Goal: Ask a question: Seek information or help from site administrators or community

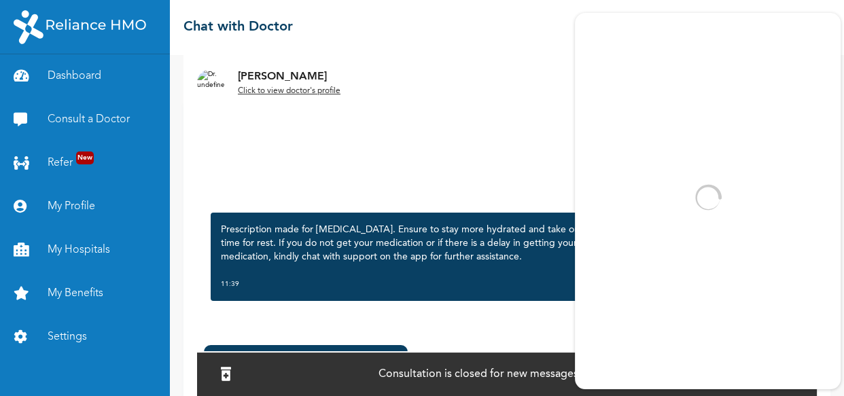
scroll to position [113, 0]
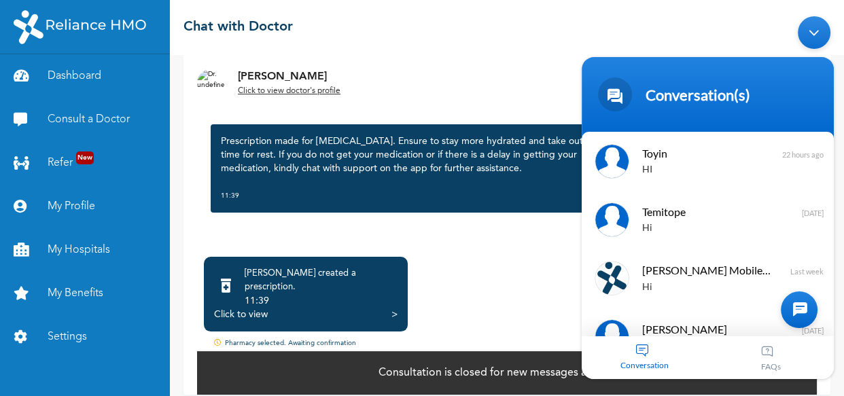
click at [393, 308] on div ">" at bounding box center [394, 315] width 6 height 14
click at [654, 168] on div "HI" at bounding box center [727, 170] width 171 height 16
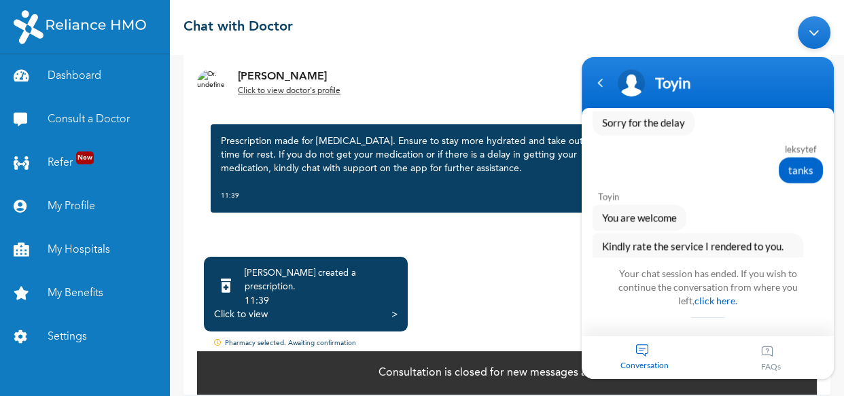
scroll to position [2284, 0]
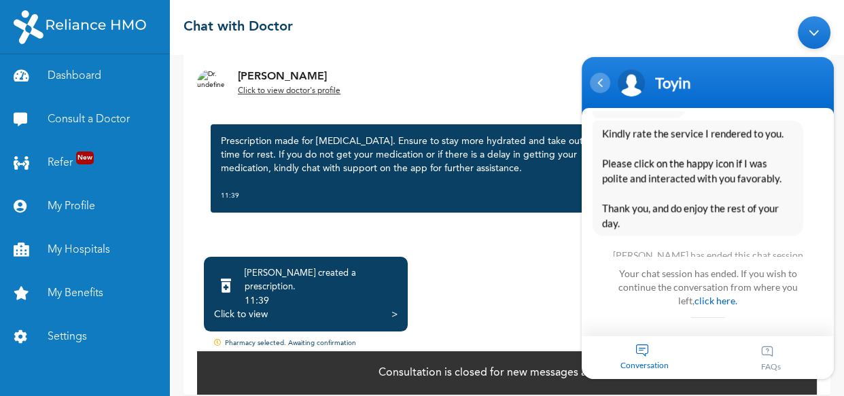
click at [603, 88] on div "Navigation go back" at bounding box center [600, 83] width 20 height 20
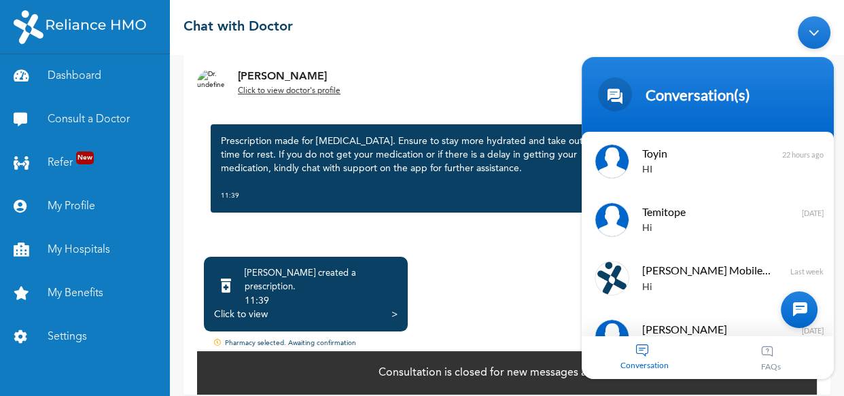
click at [809, 314] on div at bounding box center [799, 310] width 37 height 37
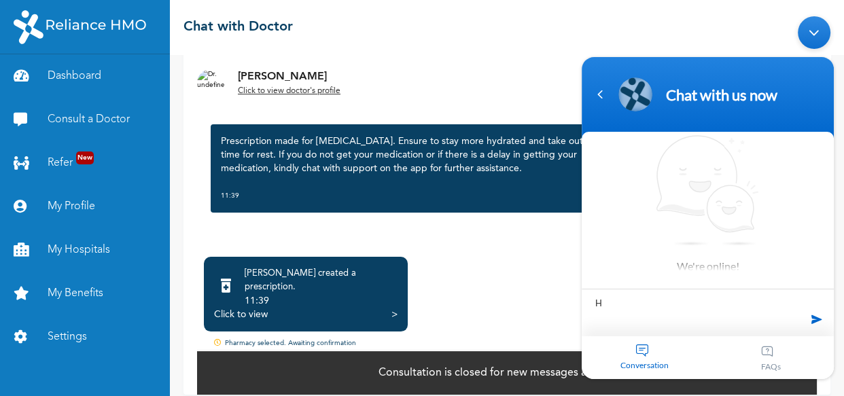
type textarea "HI"
click at [817, 328] on span at bounding box center [817, 319] width 20 height 20
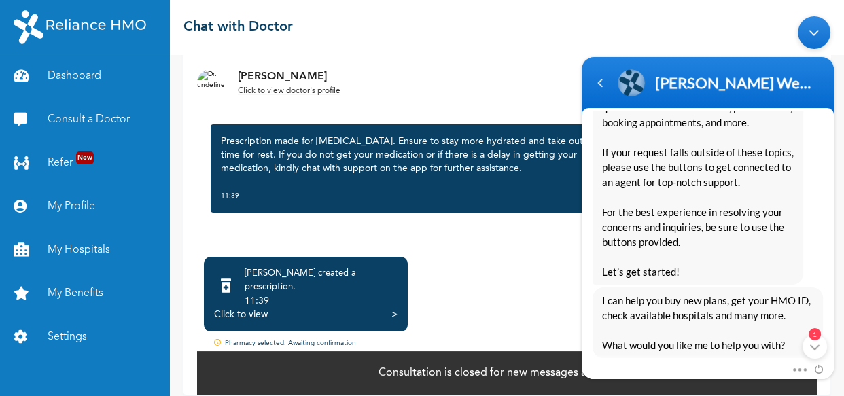
scroll to position [370, 0]
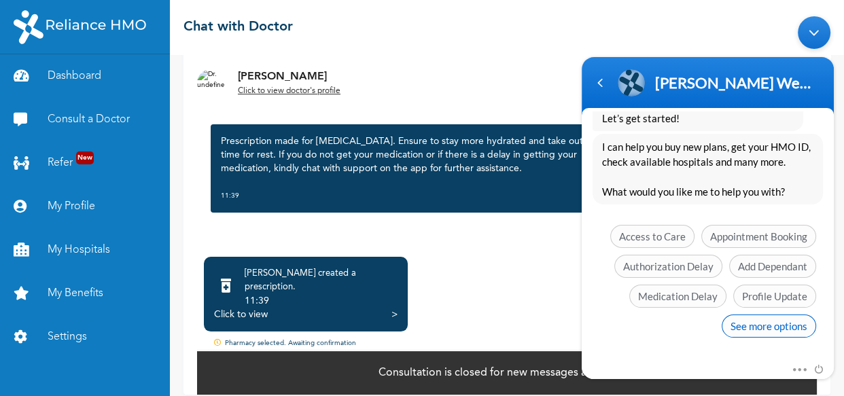
click at [756, 321] on span "See more options" at bounding box center [769, 326] width 94 height 23
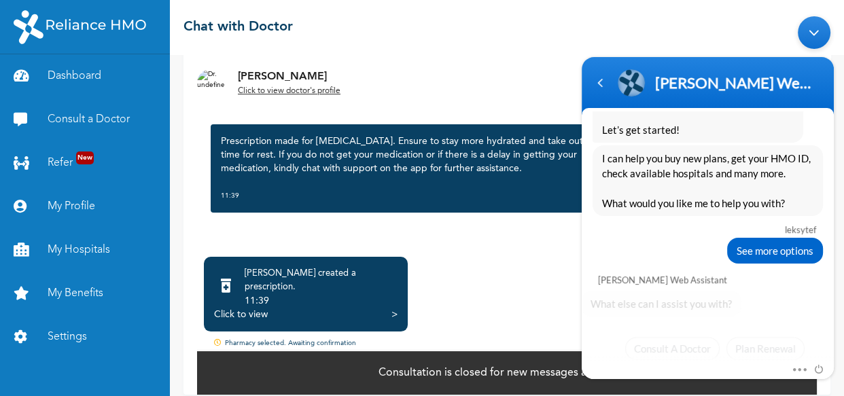
scroll to position [470, 0]
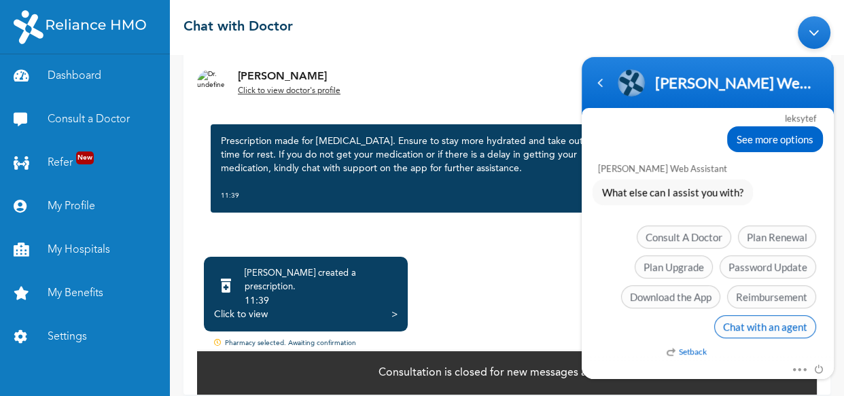
click at [742, 325] on span "Chat with an agent" at bounding box center [765, 326] width 102 height 23
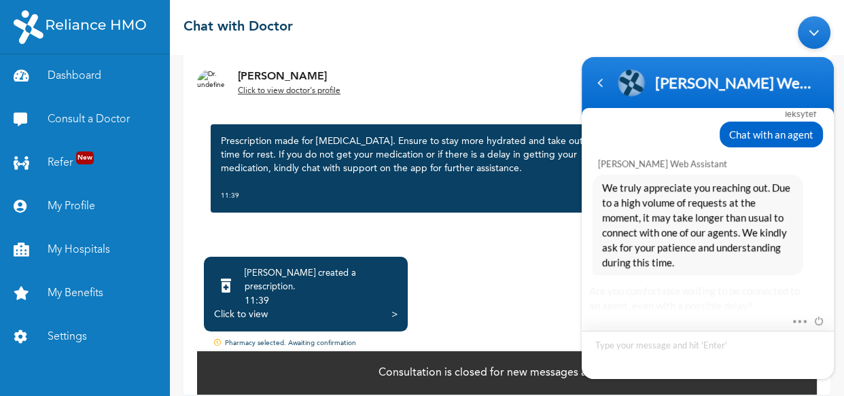
scroll to position [676, 0]
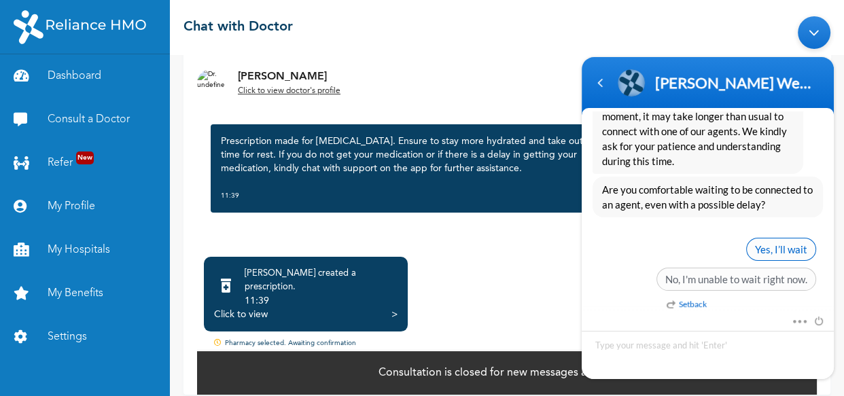
click at [776, 247] on span "Yes, I’ll wait" at bounding box center [781, 249] width 70 height 23
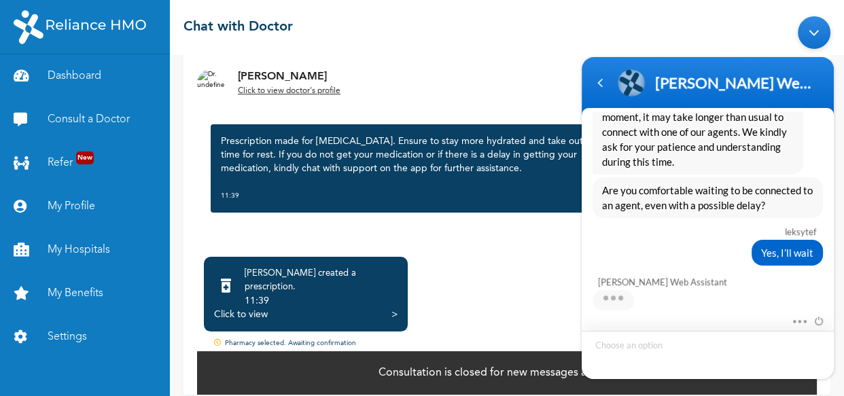
scroll to position [776, 0]
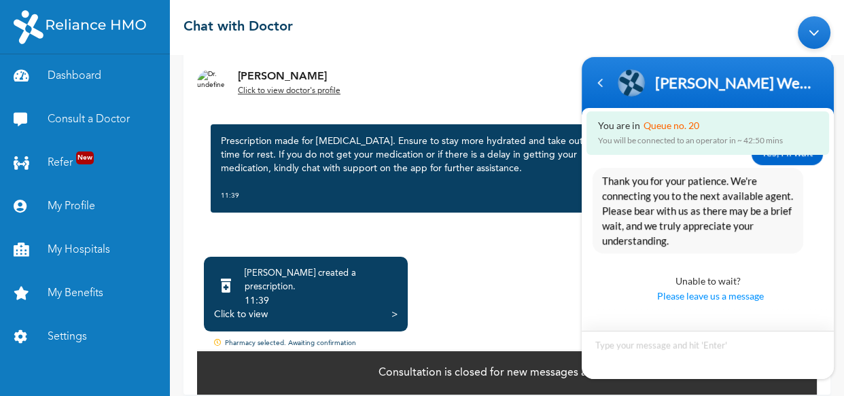
click at [662, 344] on textarea "Type your message and hit 'Enter'" at bounding box center [708, 355] width 252 height 48
click at [728, 348] on textarea "I Consulted a Doctor since [PERSON_NAME] and" at bounding box center [708, 355] width 252 height 48
click at [721, 349] on textarea "I Consulted a Doctor since [PERSON_NAME] and" at bounding box center [708, 355] width 252 height 48
click at [753, 347] on textarea "I Consulted a Doctor since morning and" at bounding box center [708, 355] width 252 height 48
type textarea "I Consulted a Doctor since morning and yet to receive my pick up code"
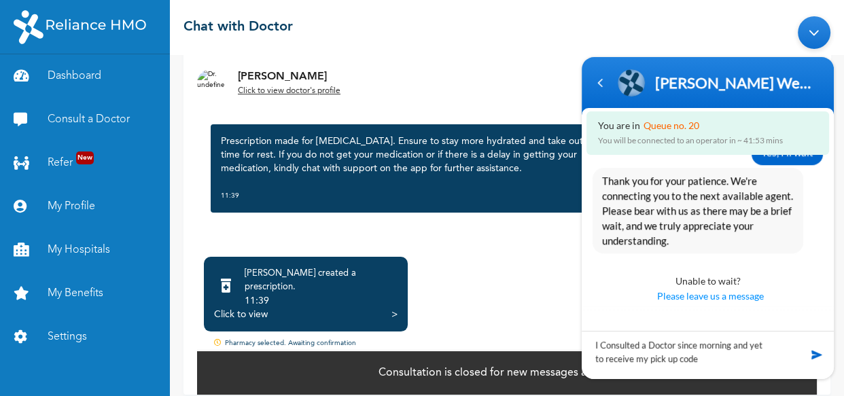
click at [816, 351] on span at bounding box center [817, 355] width 14 height 14
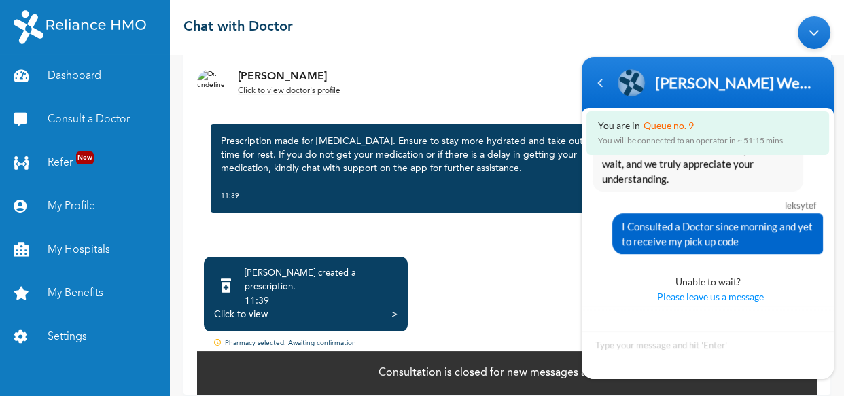
click at [395, 308] on div ">" at bounding box center [394, 315] width 6 height 14
click at [397, 308] on div ">" at bounding box center [394, 315] width 6 height 14
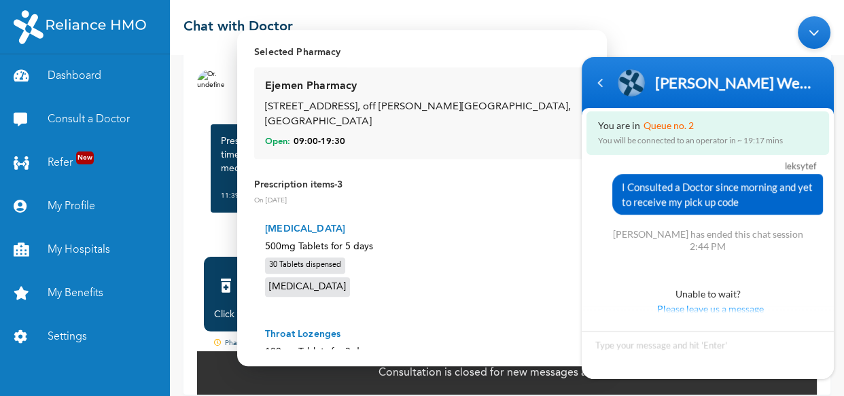
scroll to position [0, 0]
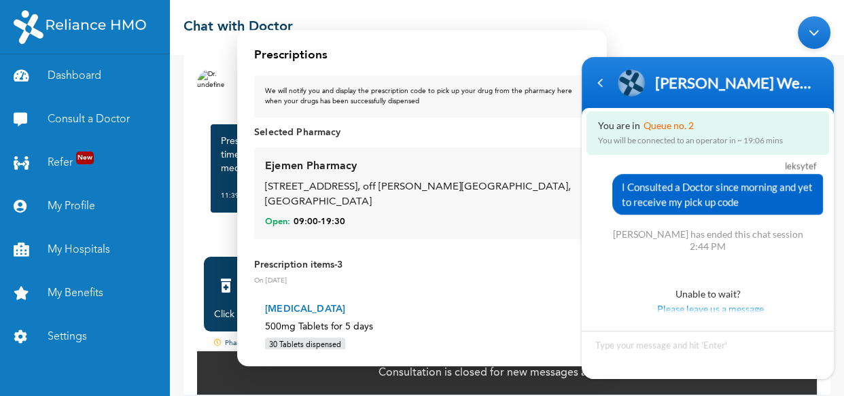
click at [292, 88] on div "We will notify you and display the prescription code to pick up your drug from …" at bounding box center [422, 96] width 314 height 20
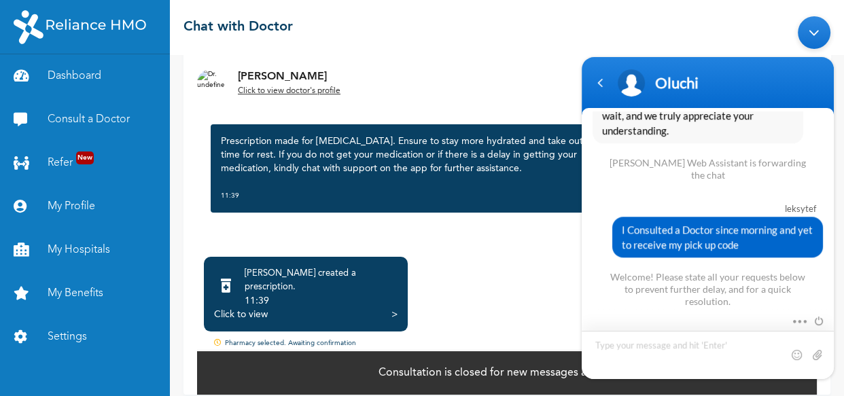
scroll to position [886, 0]
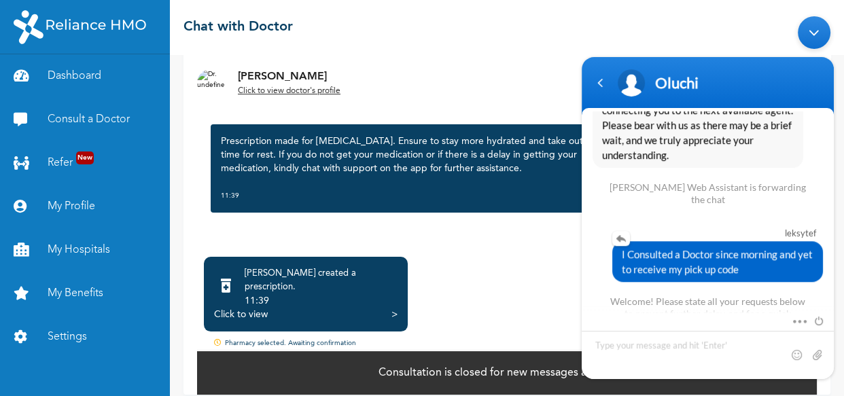
drag, startPoint x: 737, startPoint y: 264, endPoint x: 619, endPoint y: 245, distance: 119.6
click at [622, 247] on span "I Consulted a Doctor since morning and yet to receive my pick up code" at bounding box center [718, 262] width 192 height 30
copy span "I Consulted a Doctor since morning and yet to receive my pick up code"
click at [622, 247] on span "I Consulted a Doctor since morning and yet to receive my pick up code" at bounding box center [718, 262] width 192 height 30
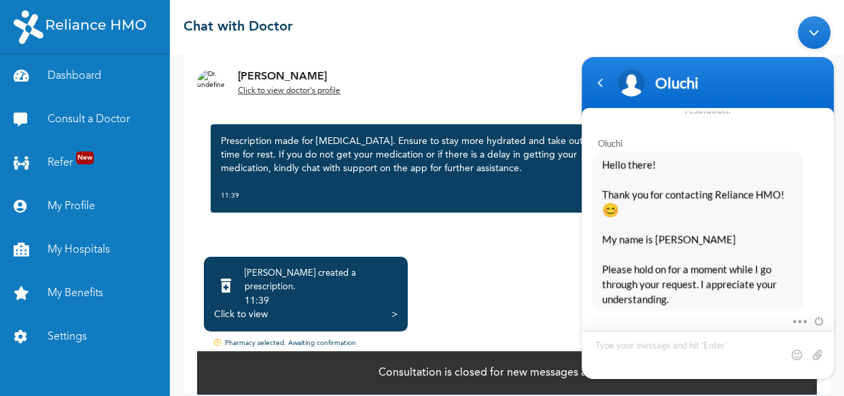
click at [627, 340] on textarea "Type your message and hit 'Enter'" at bounding box center [708, 355] width 252 height 48
type textarea "I Consulted a Doctor since morning and yet to receive my pick up code"
click at [822, 355] on span at bounding box center [817, 355] width 14 height 14
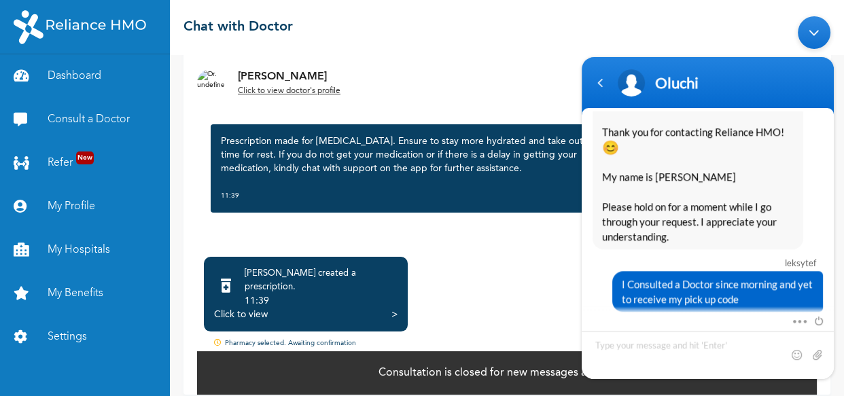
click at [387, 308] on div "Click to view >" at bounding box center [305, 315] width 183 height 14
click at [390, 308] on div "Click to view >" at bounding box center [305, 315] width 183 height 14
click at [391, 308] on div ">" at bounding box center [394, 315] width 6 height 14
click at [798, 321] on span at bounding box center [796, 319] width 10 height 12
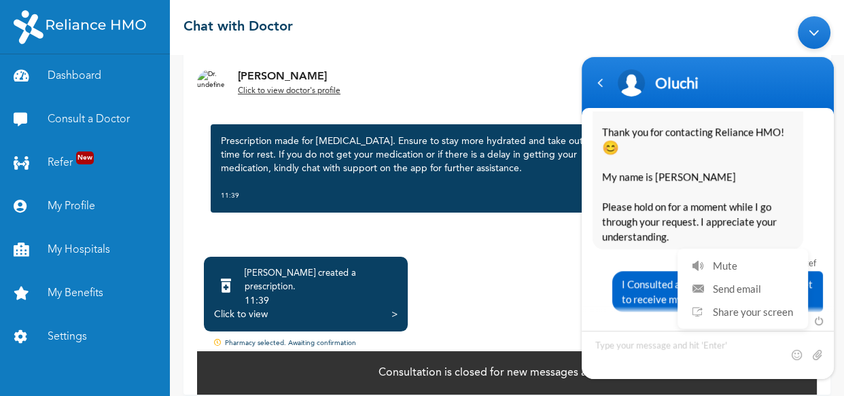
click at [815, 222] on div "Hello there! Thank you for contacting Reliance HMO! 😊 My name is [PERSON_NAME] …" at bounding box center [708, 169] width 230 height 160
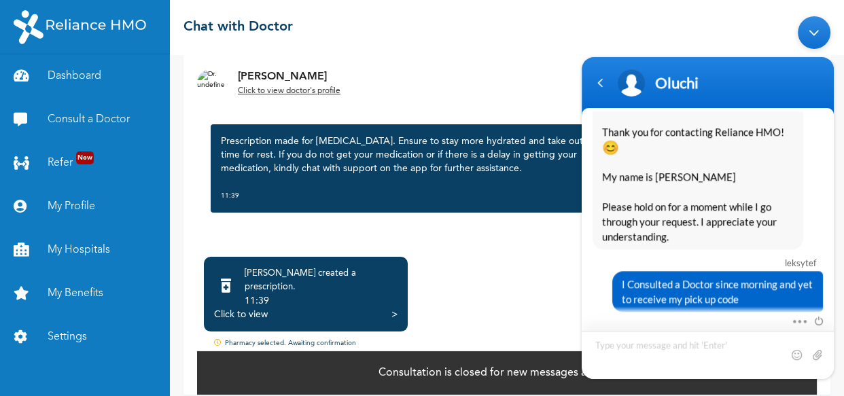
click at [658, 345] on textarea "Type your message and hit 'Enter'" at bounding box center [708, 355] width 252 height 48
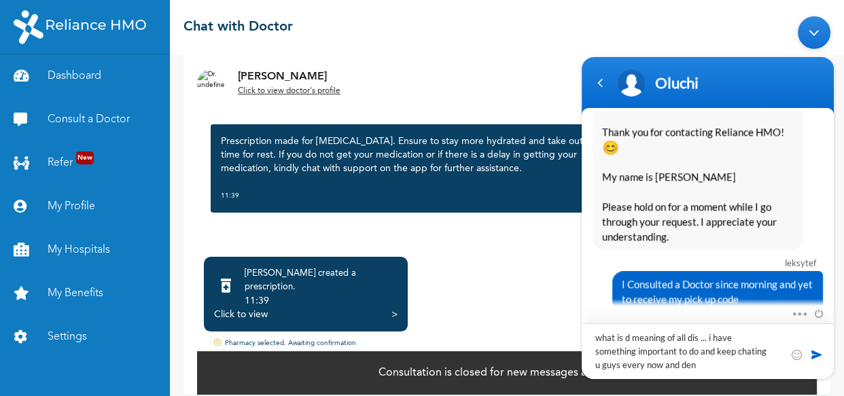
type textarea "what is d meaning of all dis ... i have something important to do and keep chat…"
click at [811, 357] on span at bounding box center [817, 355] width 14 height 14
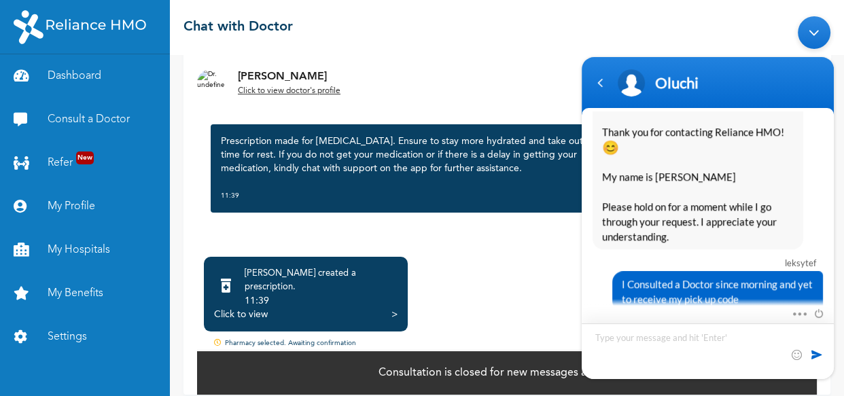
scroll to position [1223, 0]
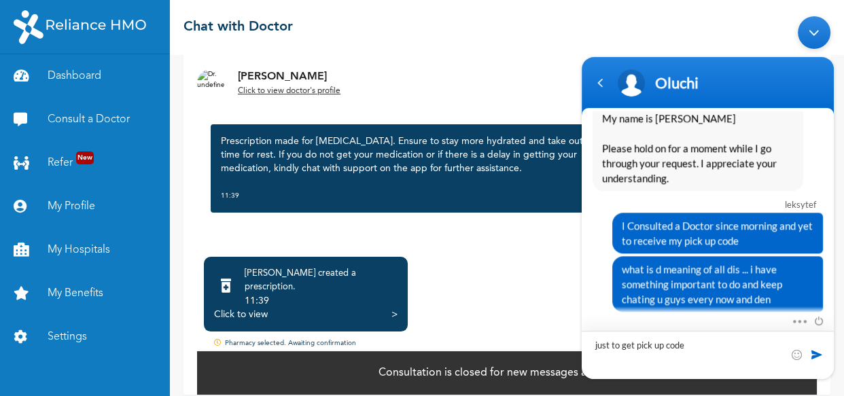
type textarea "just to get pick up code"
click at [817, 357] on span at bounding box center [817, 355] width 14 height 14
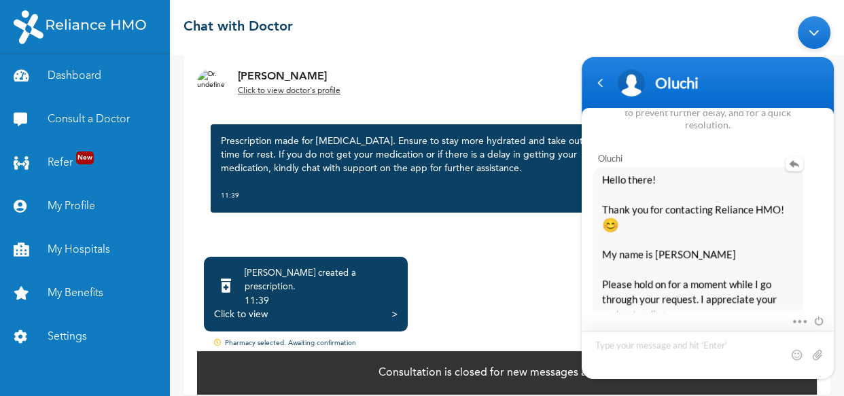
scroll to position [1251, 0]
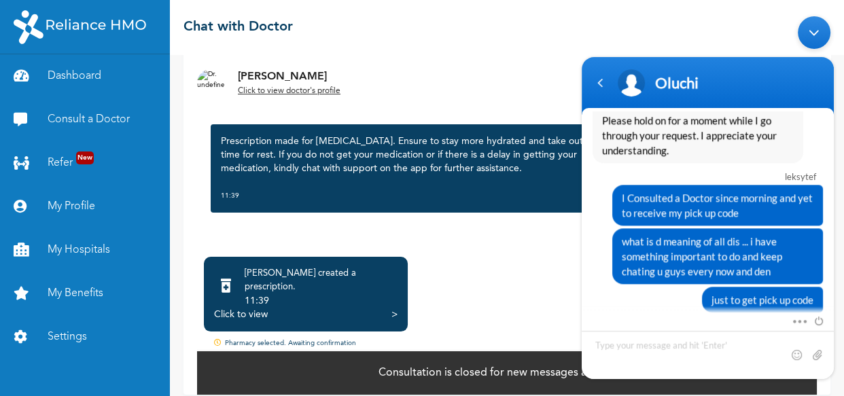
click at [395, 308] on div ">" at bounding box center [394, 315] width 6 height 14
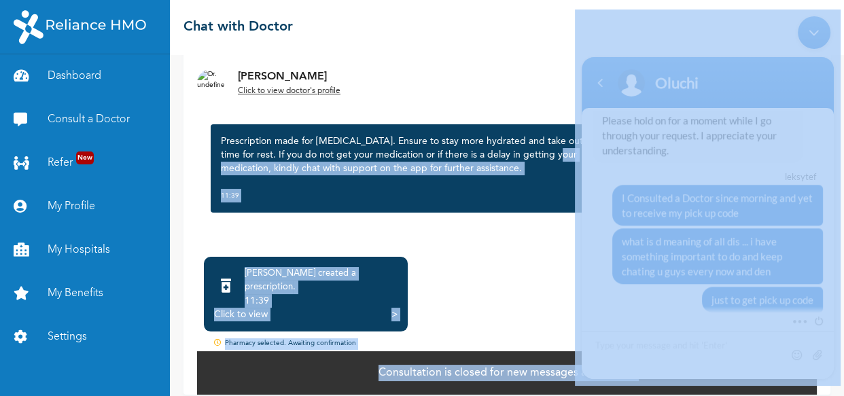
drag, startPoint x: 837, startPoint y: 190, endPoint x: 843, endPoint y: 143, distance: 47.2
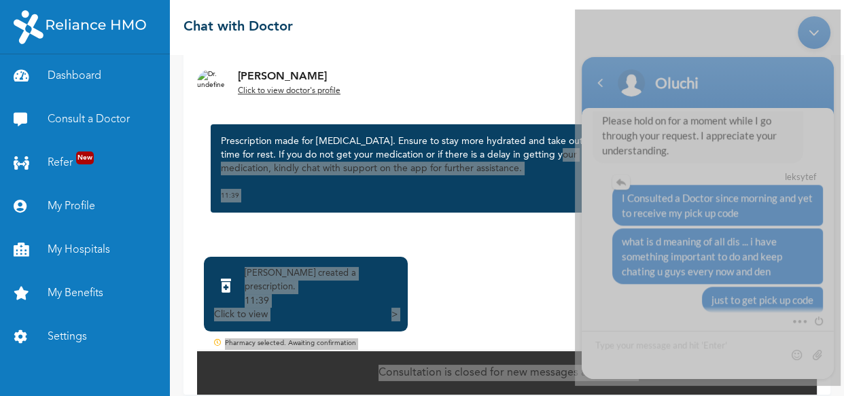
click at [650, 212] on span "I Consulted a Doctor since morning and yet to receive my pick up code" at bounding box center [718, 205] width 192 height 30
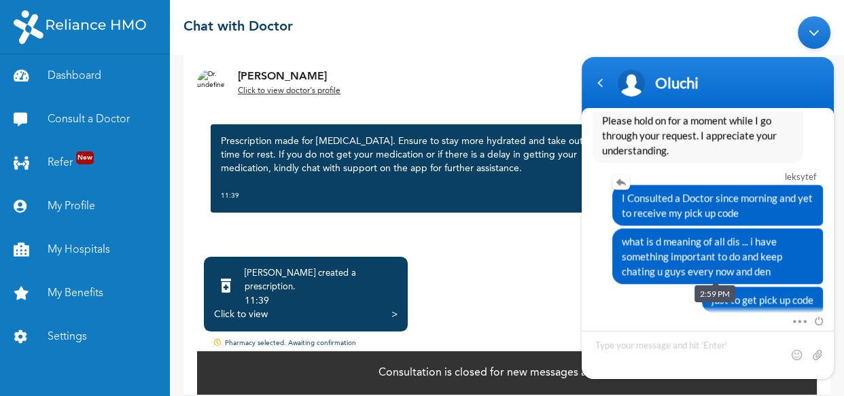
drag, startPoint x: 659, startPoint y: 239, endPoint x: 658, endPoint y: 215, distance: 23.8
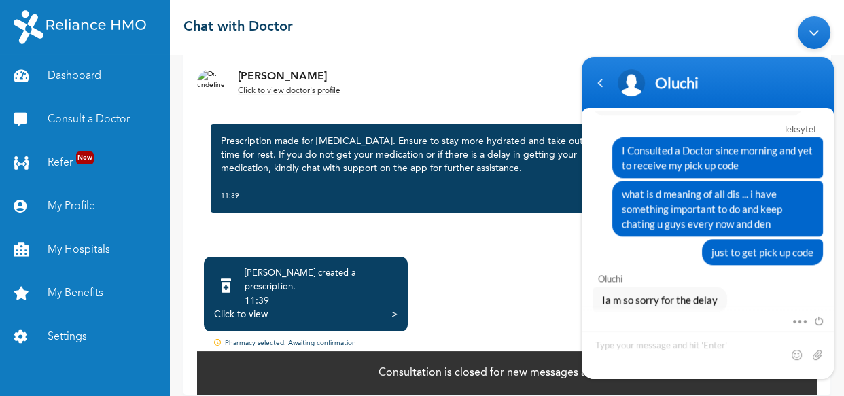
scroll to position [1327, 0]
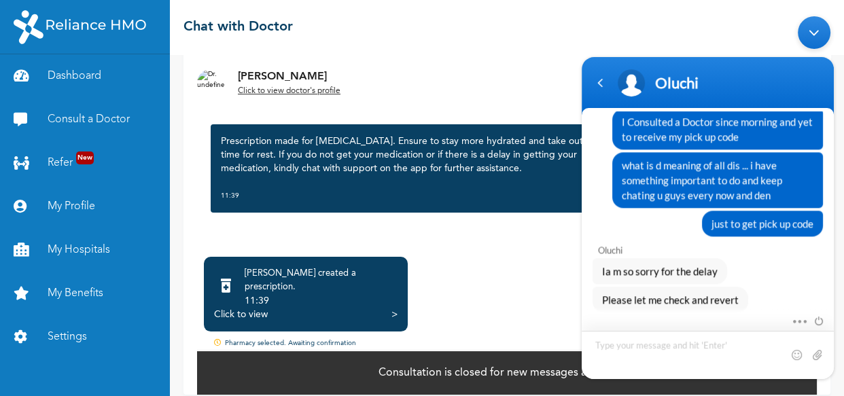
click at [630, 347] on textarea "Type your message and hit 'Enter'" at bounding box center [708, 355] width 252 height 48
type textarea "along will it tk u to revert"
click at [816, 349] on span at bounding box center [817, 355] width 14 height 14
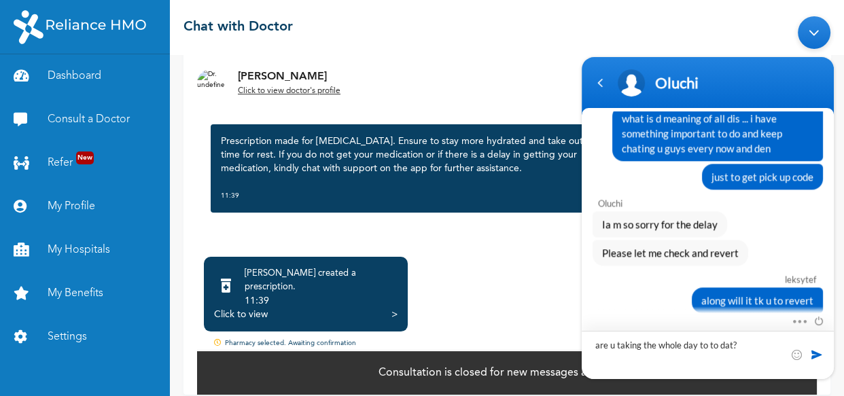
type textarea "are u taking the whole day to to dat?"
click at [823, 355] on div at bounding box center [809, 355] width 41 height 14
click at [817, 355] on span at bounding box center [817, 355] width 14 height 14
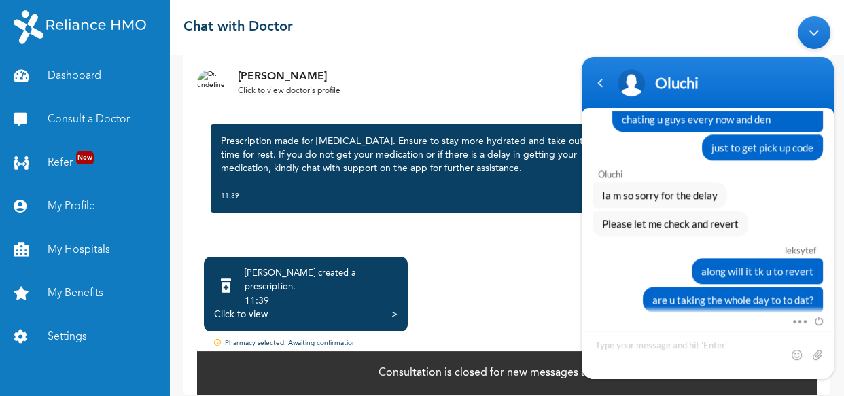
click at [565, 54] on div "[PERSON_NAME] Click to view doctor's profile Request follow up consultation" at bounding box center [506, 82] width 647 height 57
click at [395, 308] on div ">" at bounding box center [394, 315] width 6 height 14
click at [398, 299] on div "[PERSON_NAME] created a prescription . 11:39 Click to view >" at bounding box center [306, 294] width 204 height 75
click at [395, 308] on div ">" at bounding box center [394, 315] width 6 height 14
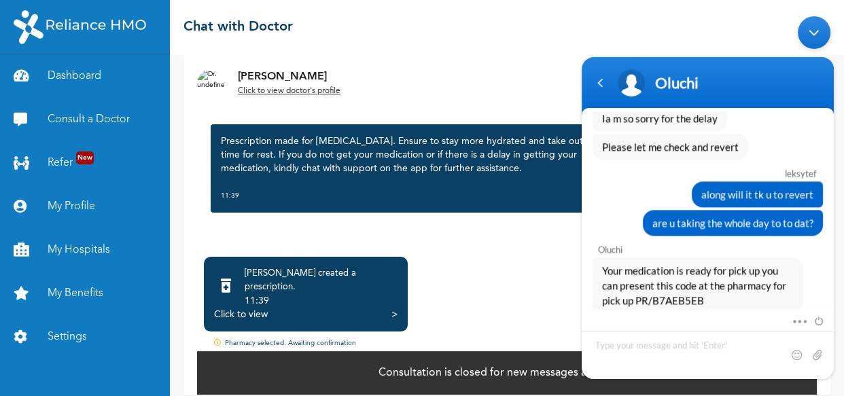
scroll to position [1508, 0]
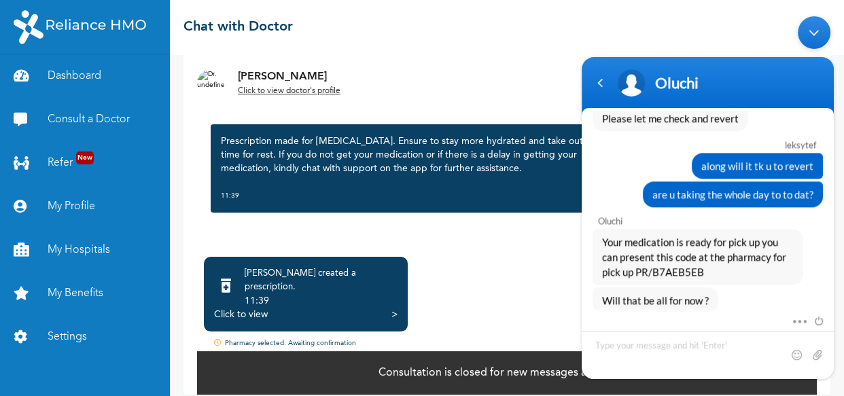
click at [396, 308] on div ">" at bounding box center [394, 315] width 6 height 14
